Goal: Task Accomplishment & Management: Manage account settings

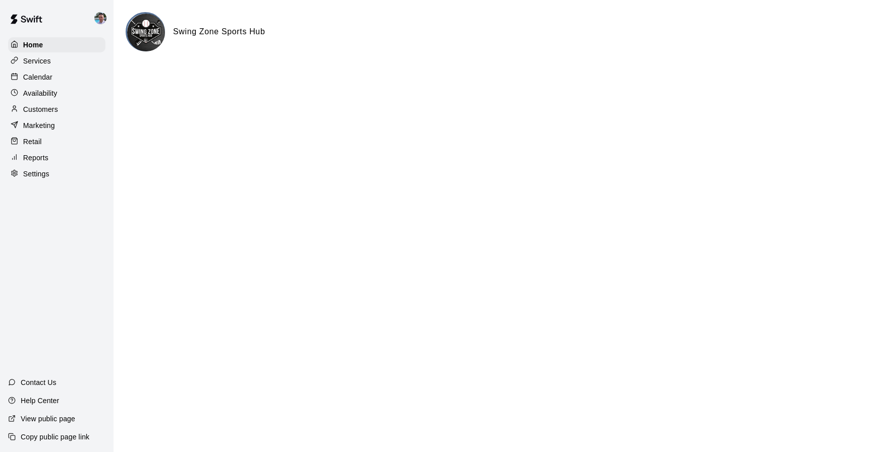
click at [66, 63] on div "Services" at bounding box center [56, 60] width 97 height 15
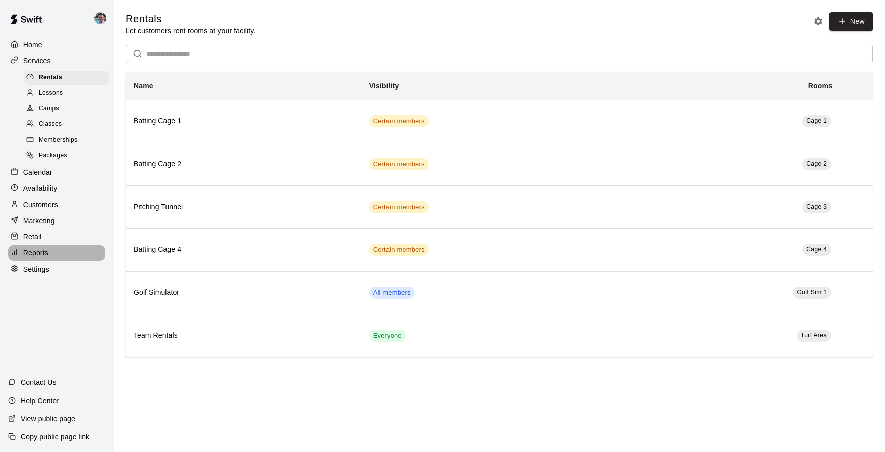
click at [75, 248] on div "Reports" at bounding box center [56, 253] width 97 height 15
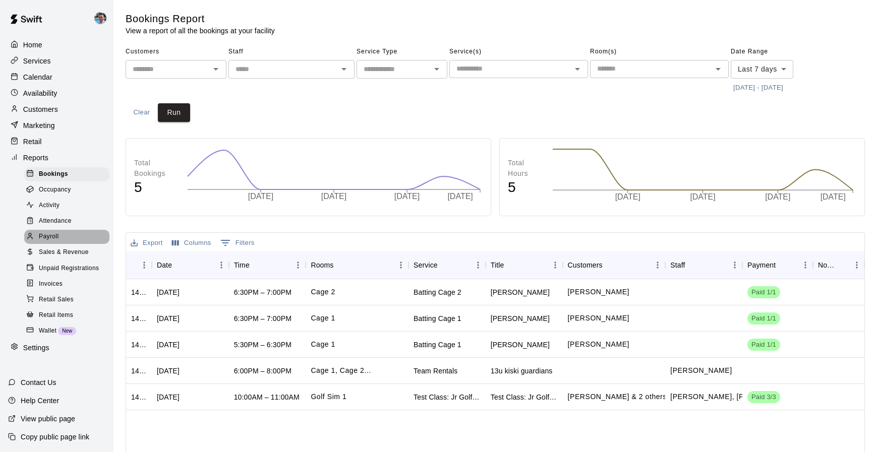
click at [75, 230] on div "Payroll" at bounding box center [66, 237] width 85 height 14
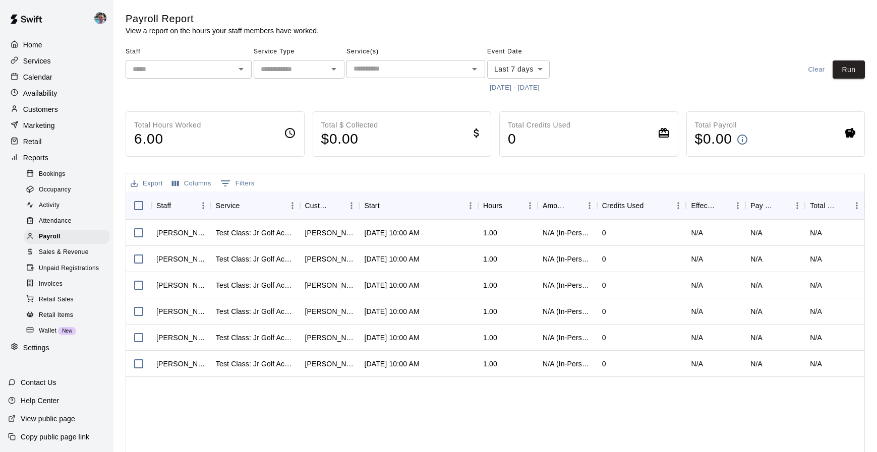
click at [54, 346] on div "Settings" at bounding box center [56, 347] width 97 height 15
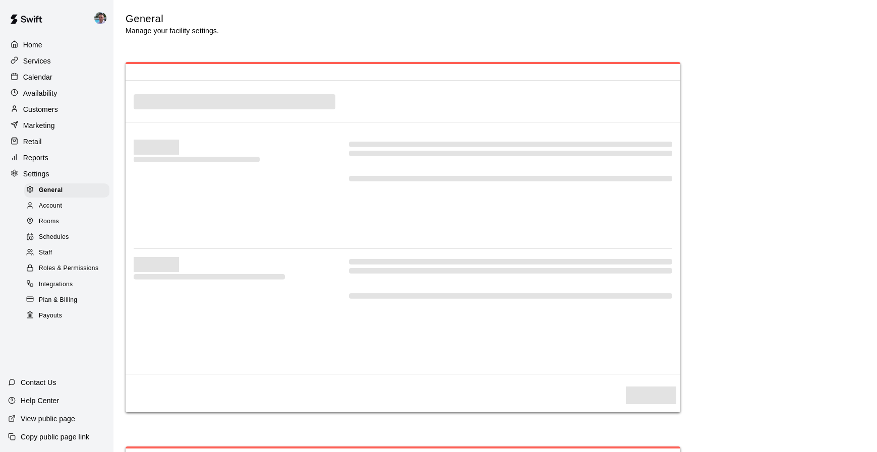
select select "**"
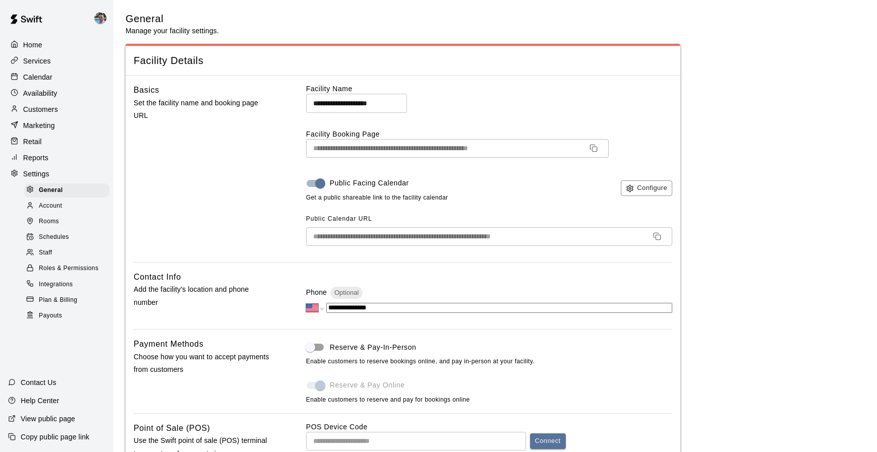
scroll to position [2122, 0]
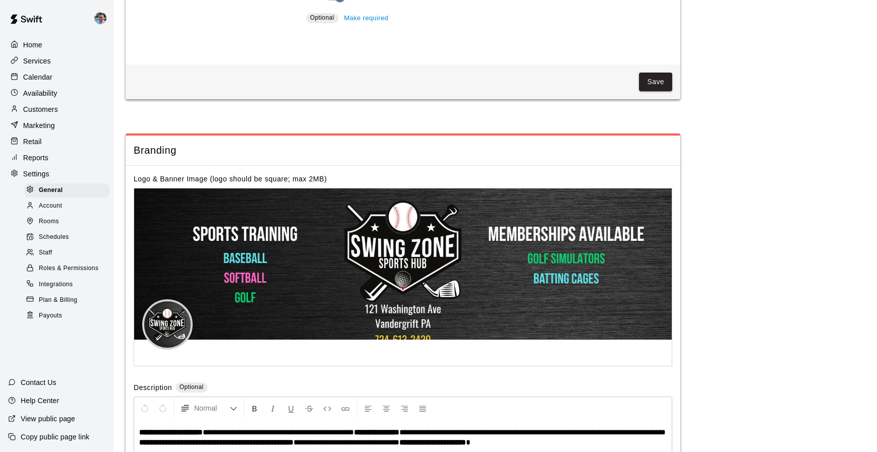
click at [89, 248] on div "Staff" at bounding box center [66, 253] width 85 height 14
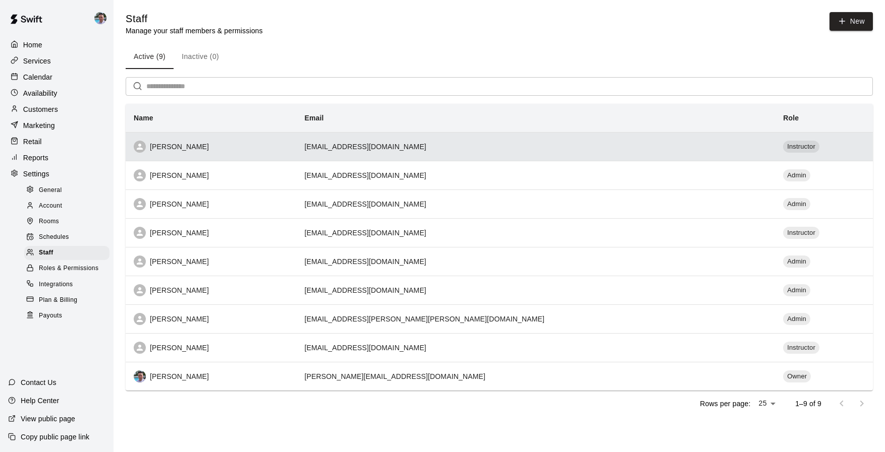
click at [288, 149] on div "[PERSON_NAME]" at bounding box center [211, 147] width 154 height 12
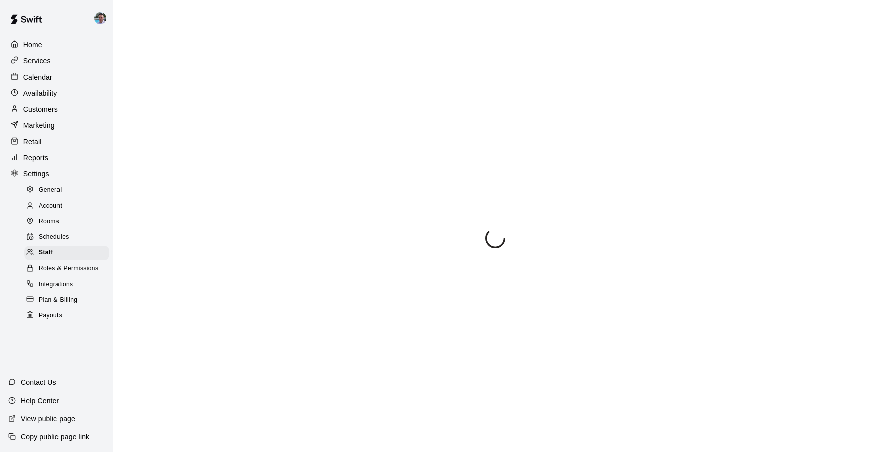
select select "**"
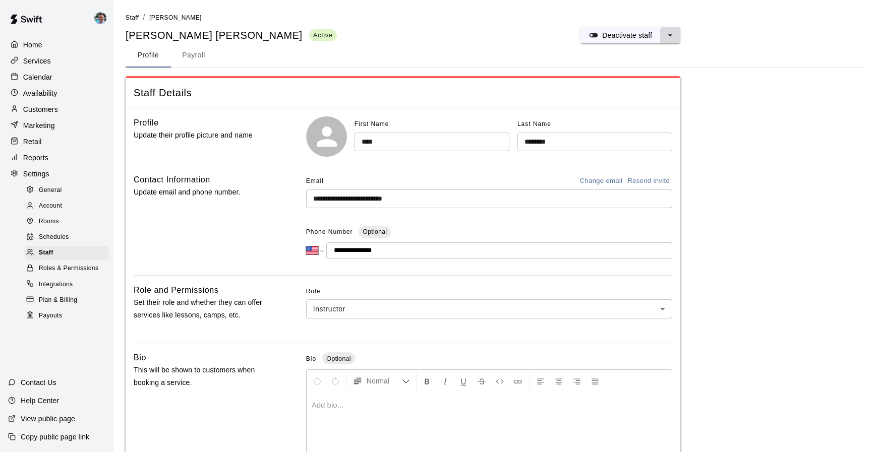
click at [676, 37] on button "select merge strategy" at bounding box center [670, 35] width 20 height 16
click at [660, 56] on h6 "Deactivate staff" at bounding box center [637, 55] width 49 height 11
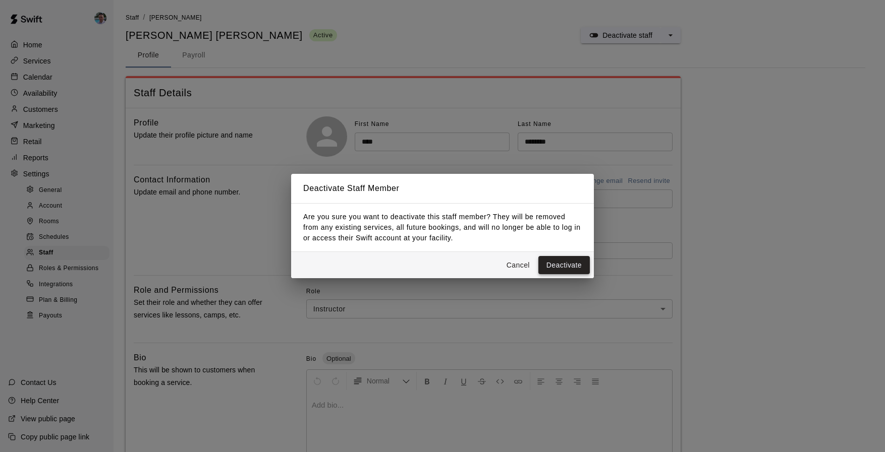
click at [564, 266] on button "Deactivate" at bounding box center [563, 265] width 51 height 19
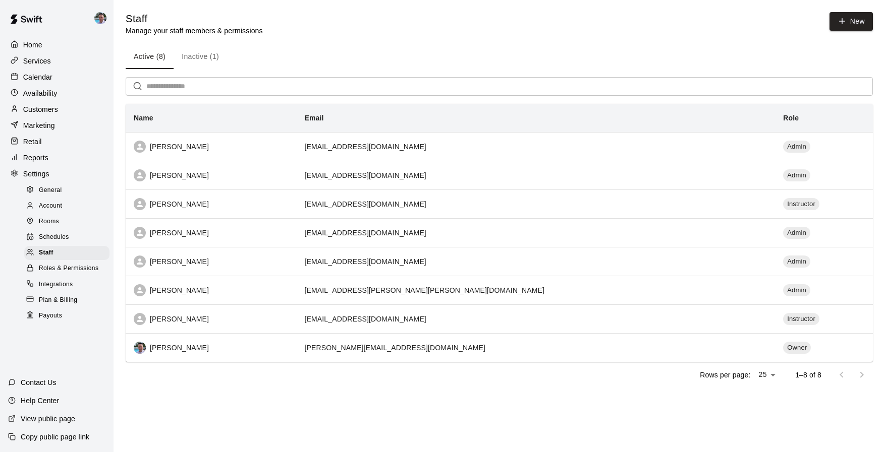
click at [195, 59] on button "Inactive (1)" at bounding box center [199, 57] width 53 height 24
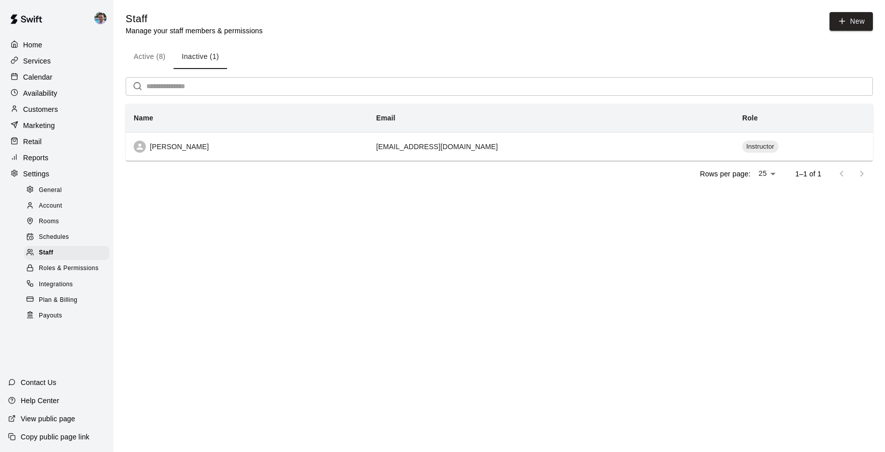
click at [145, 57] on button "Active (8)" at bounding box center [150, 57] width 48 height 24
